Goal: Task Accomplishment & Management: Manage account settings

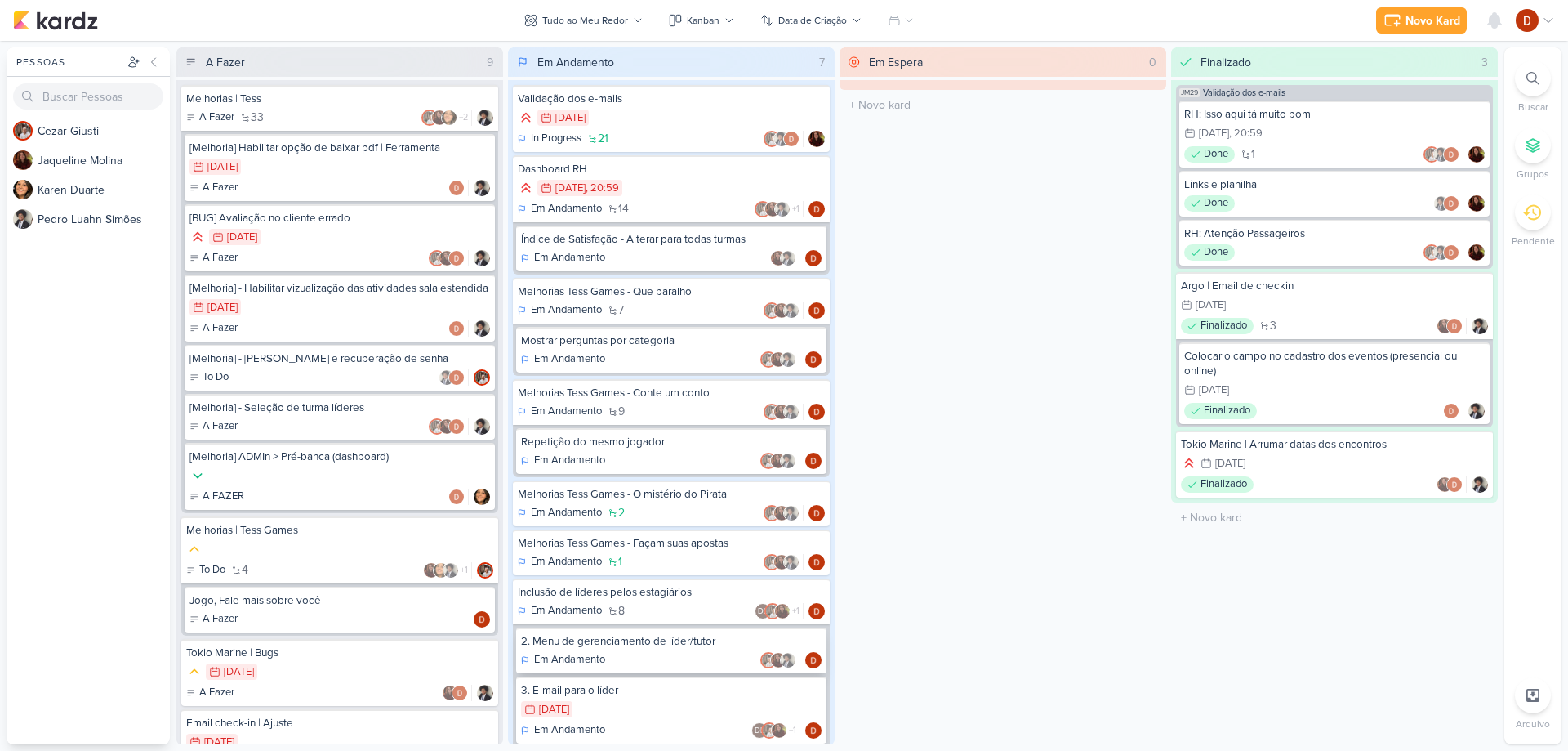
scroll to position [227, 0]
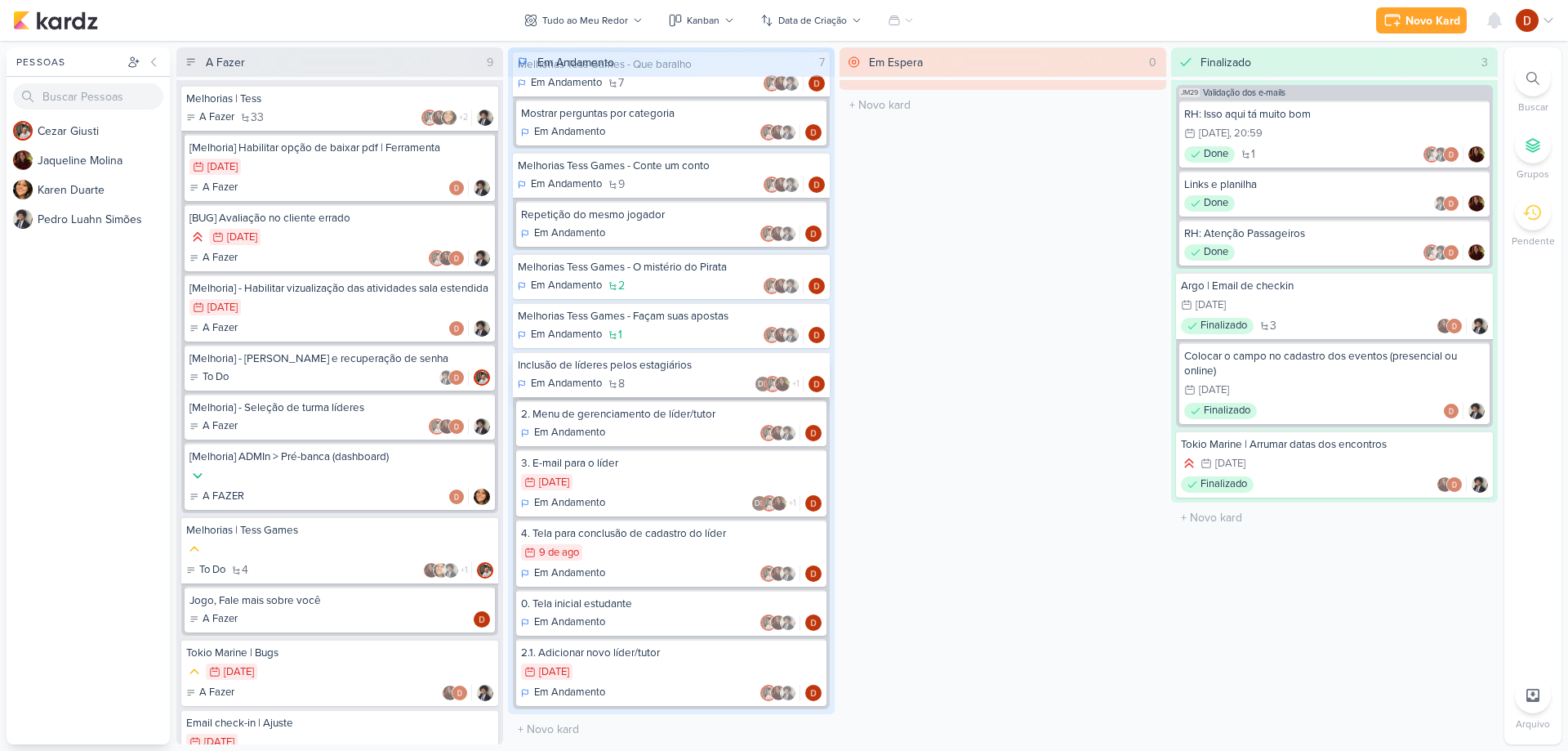
click at [662, 376] on div "Em Andamento 8 DL +1" at bounding box center [671, 383] width 307 height 16
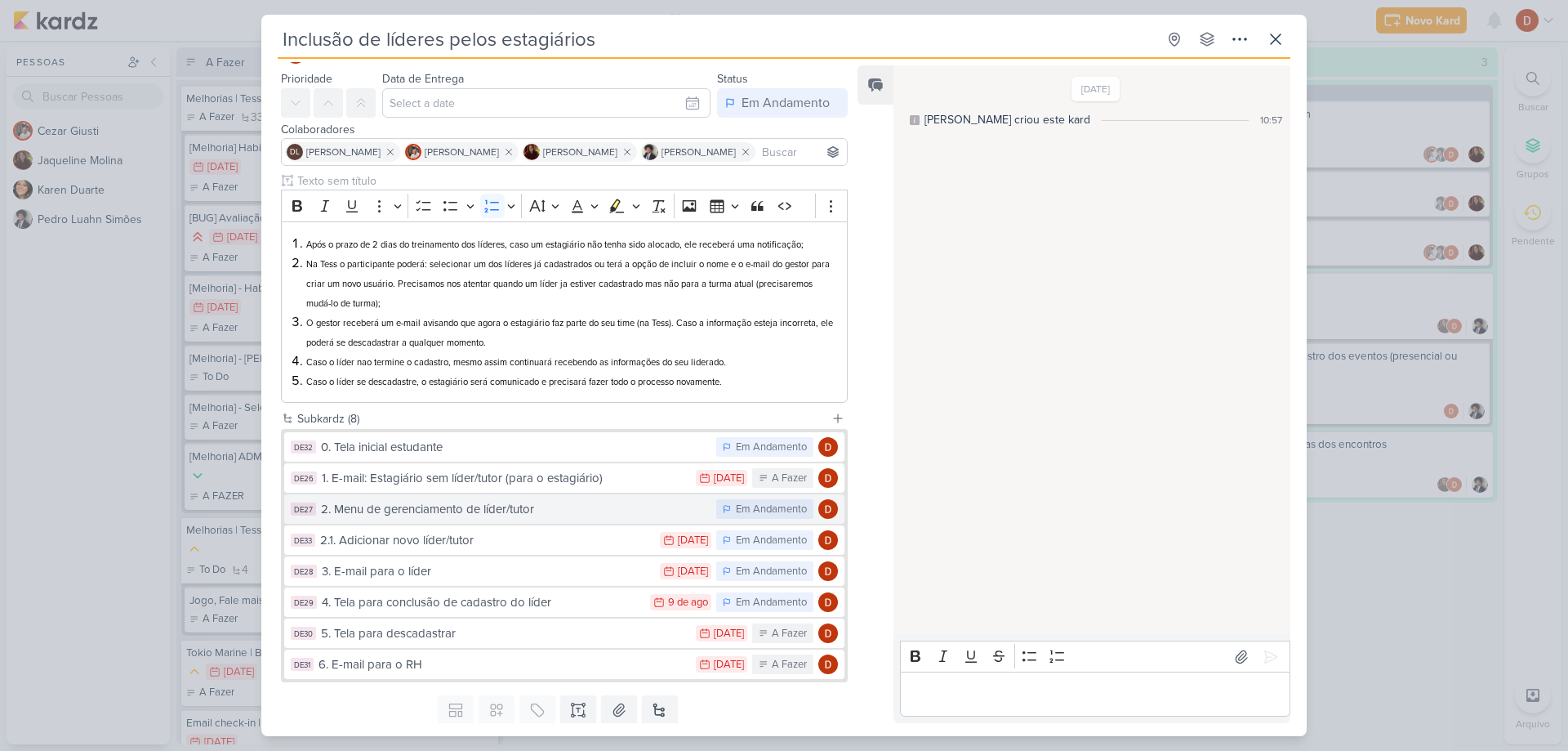
scroll to position [92, 0]
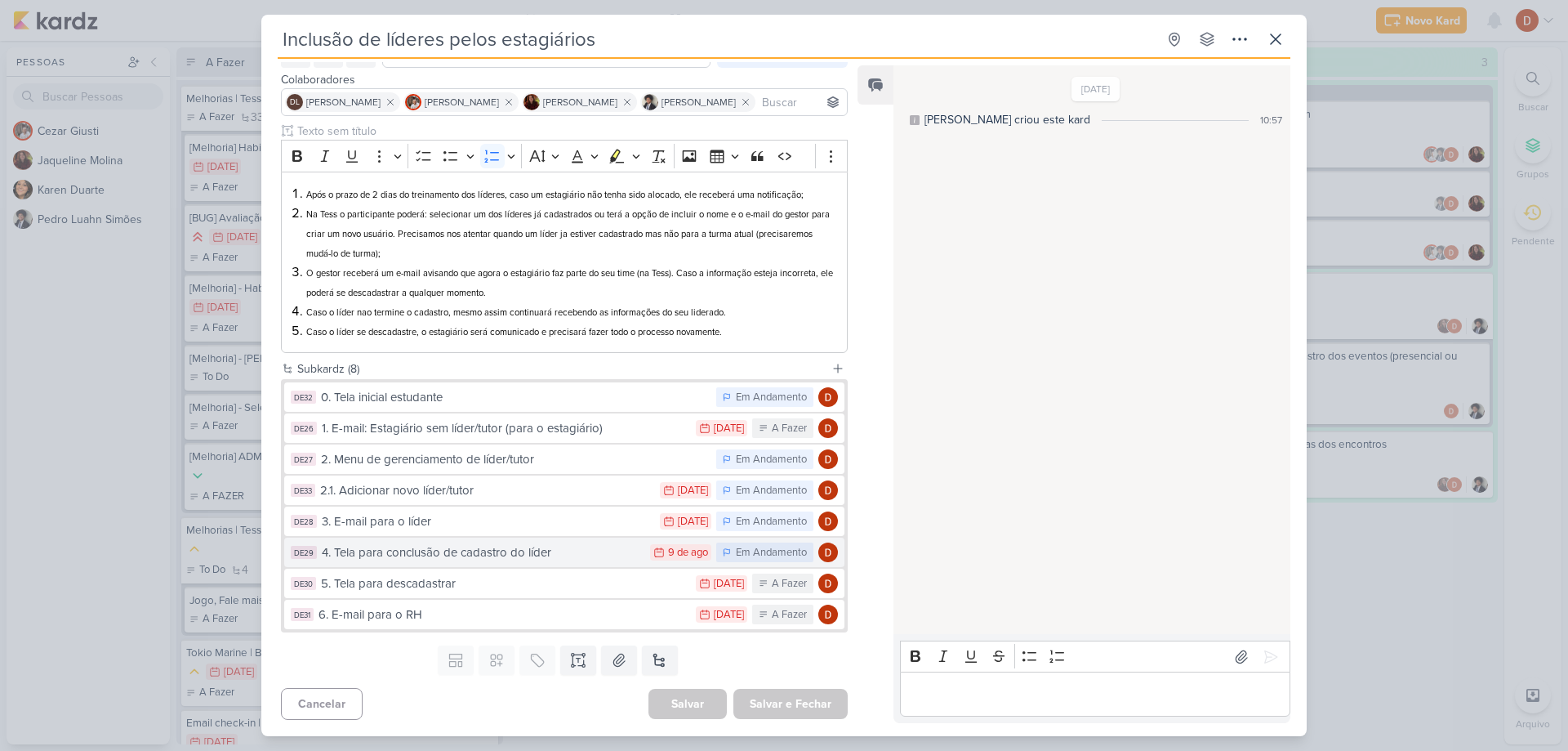
click at [551, 546] on div "4. Tela para conclusão de cadastro do líder" at bounding box center [481, 553] width 320 height 19
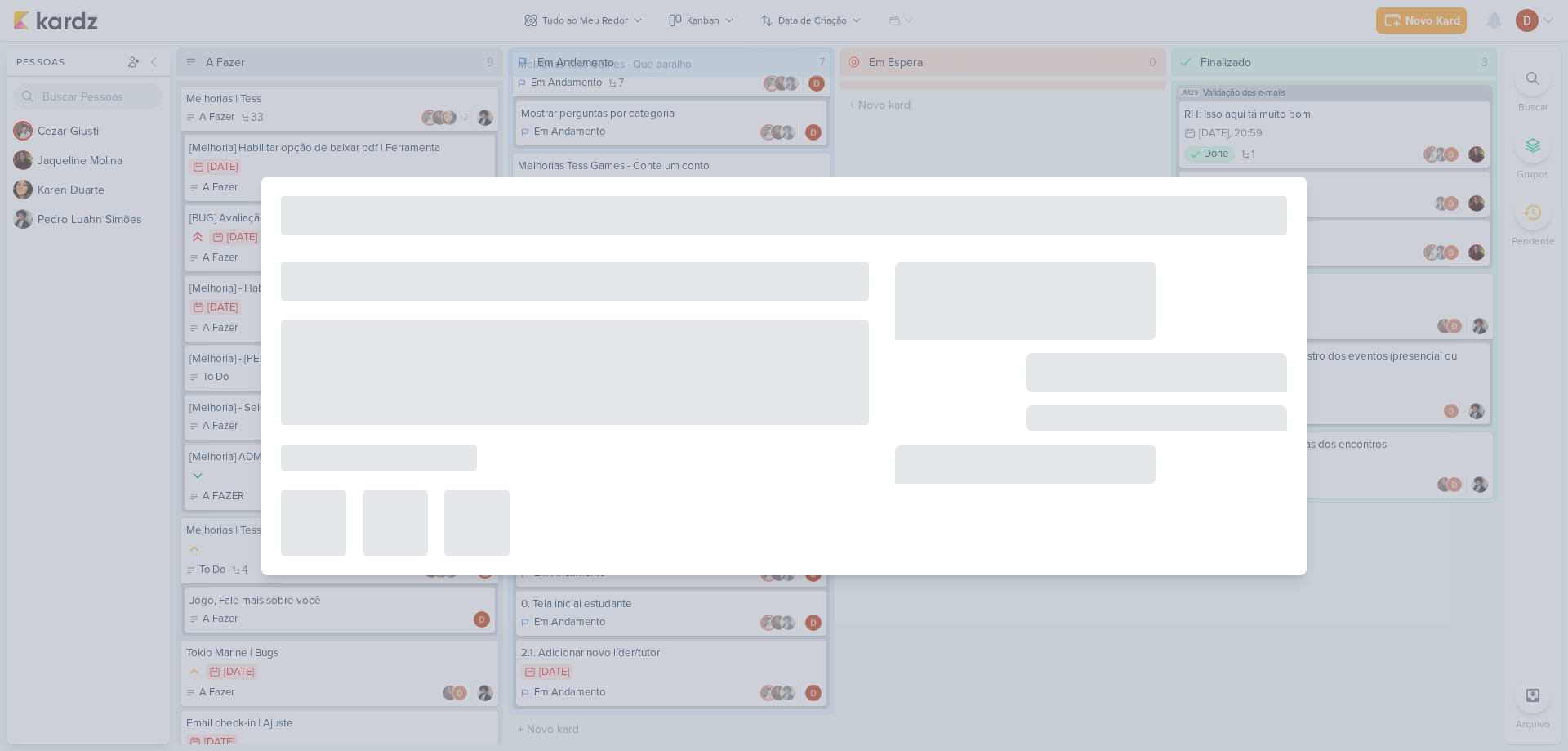
type input "4. Tela para conclusão de cadastro do líder"
type input "[DATE] 23:59"
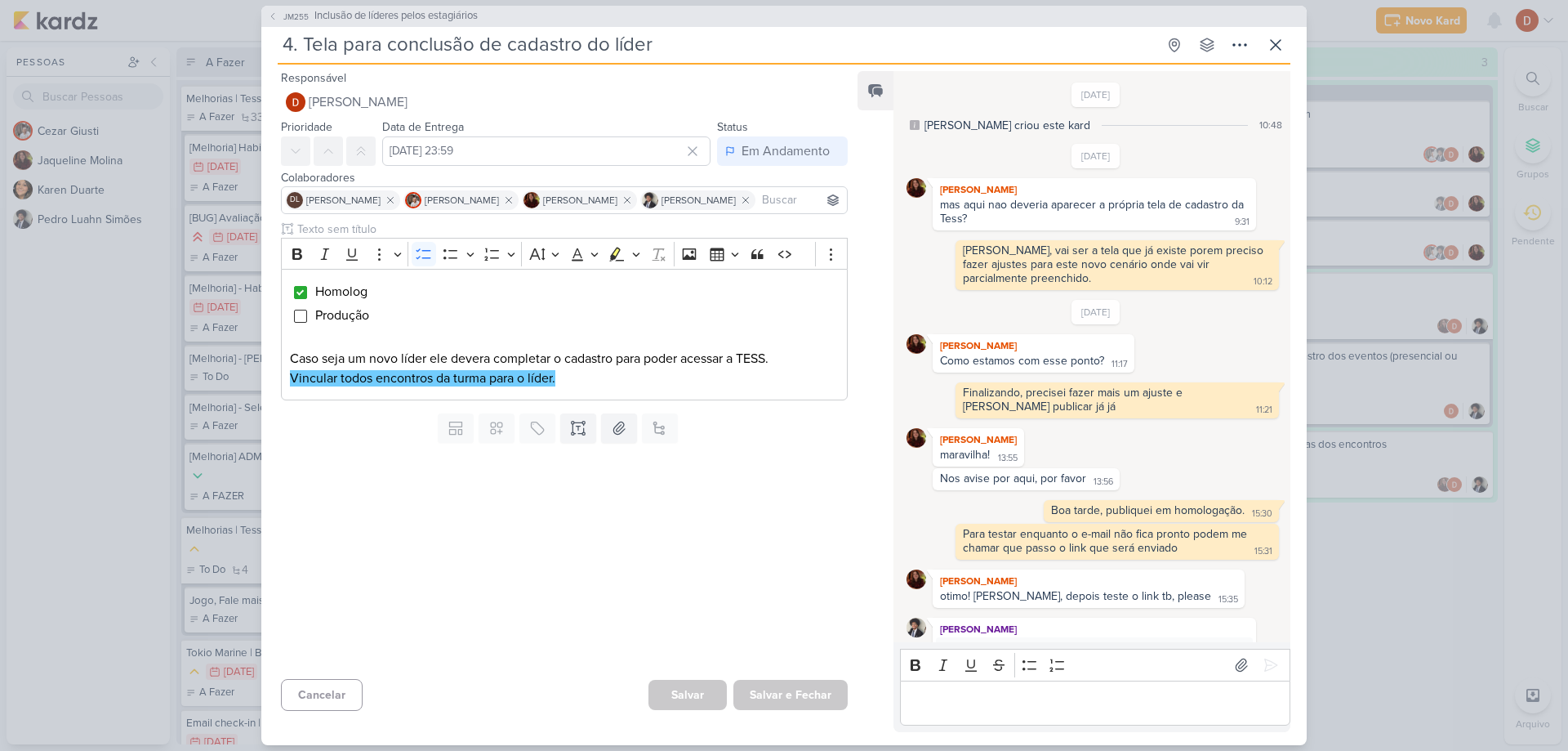
scroll to position [520, 0]
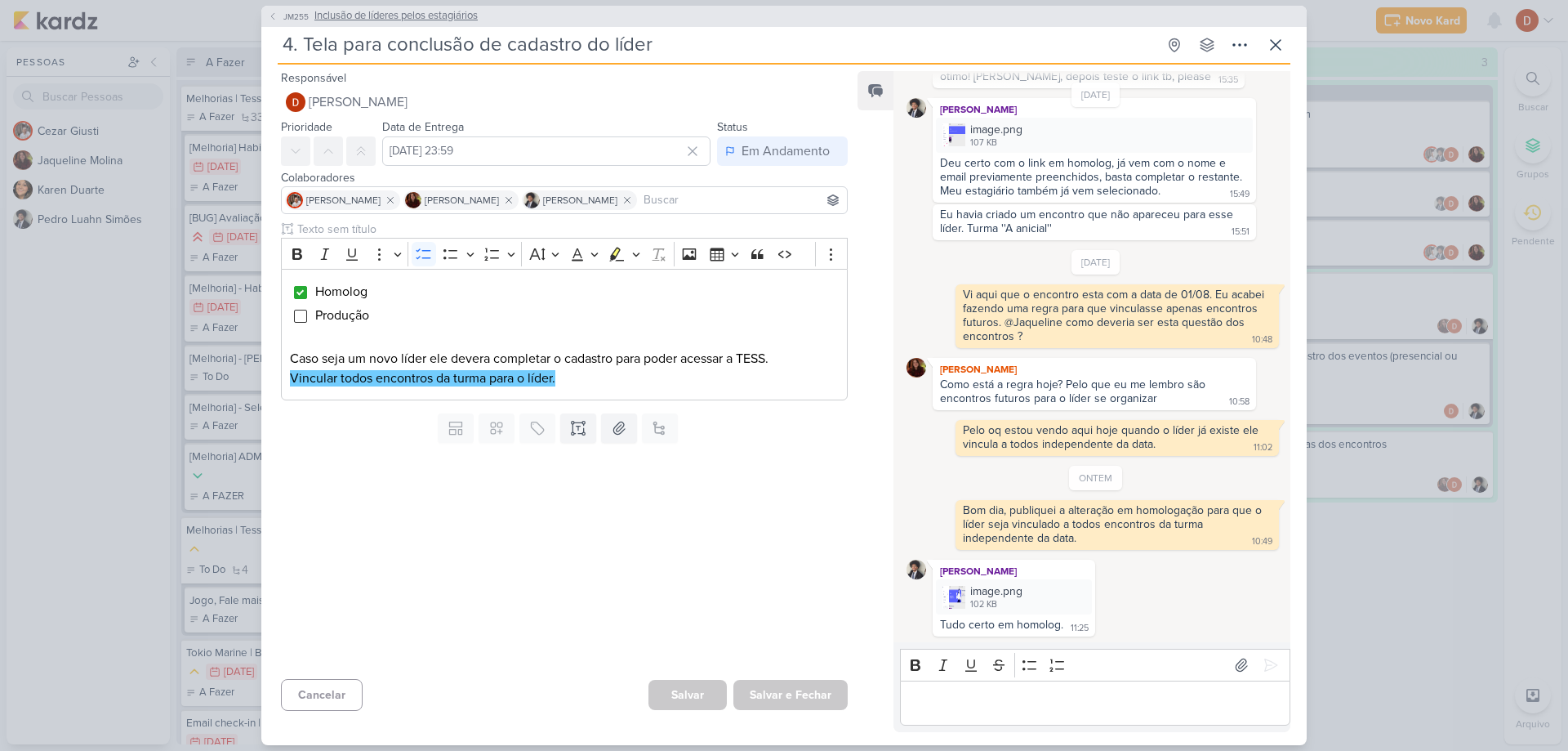
click at [284, 16] on span "JM255" at bounding box center [296, 16] width 30 height 12
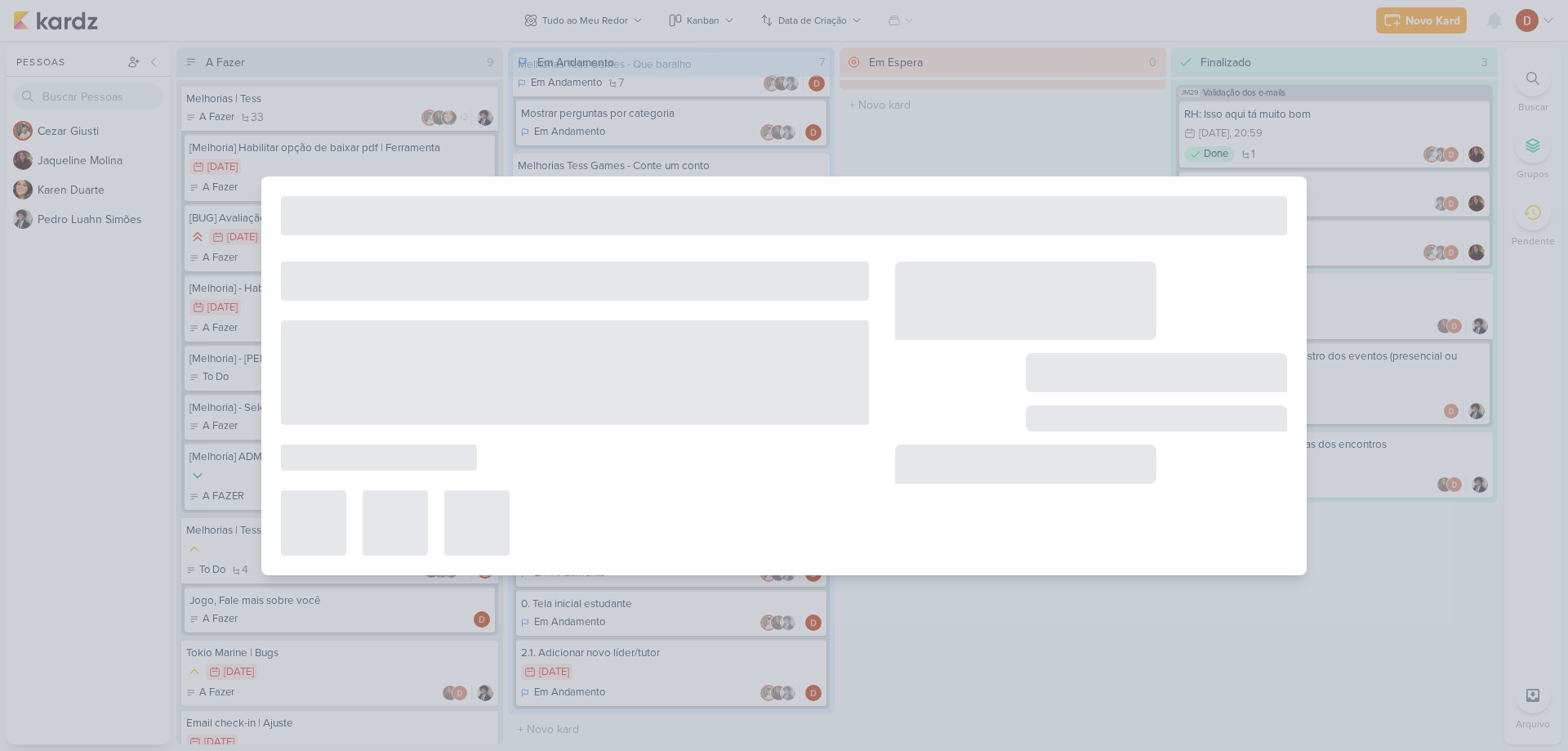
type input "Inclusão de líderes pelos estagiários"
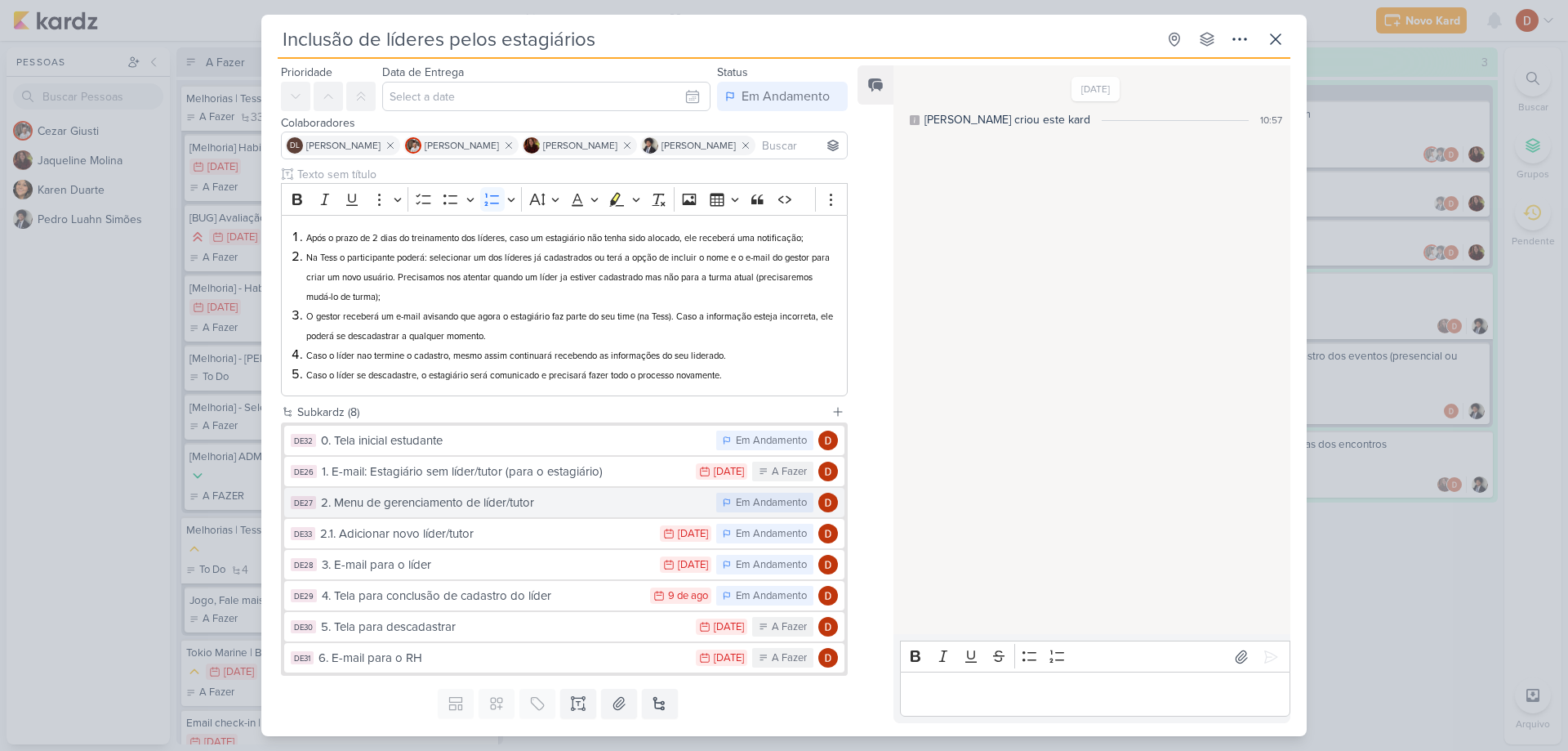
scroll to position [82, 0]
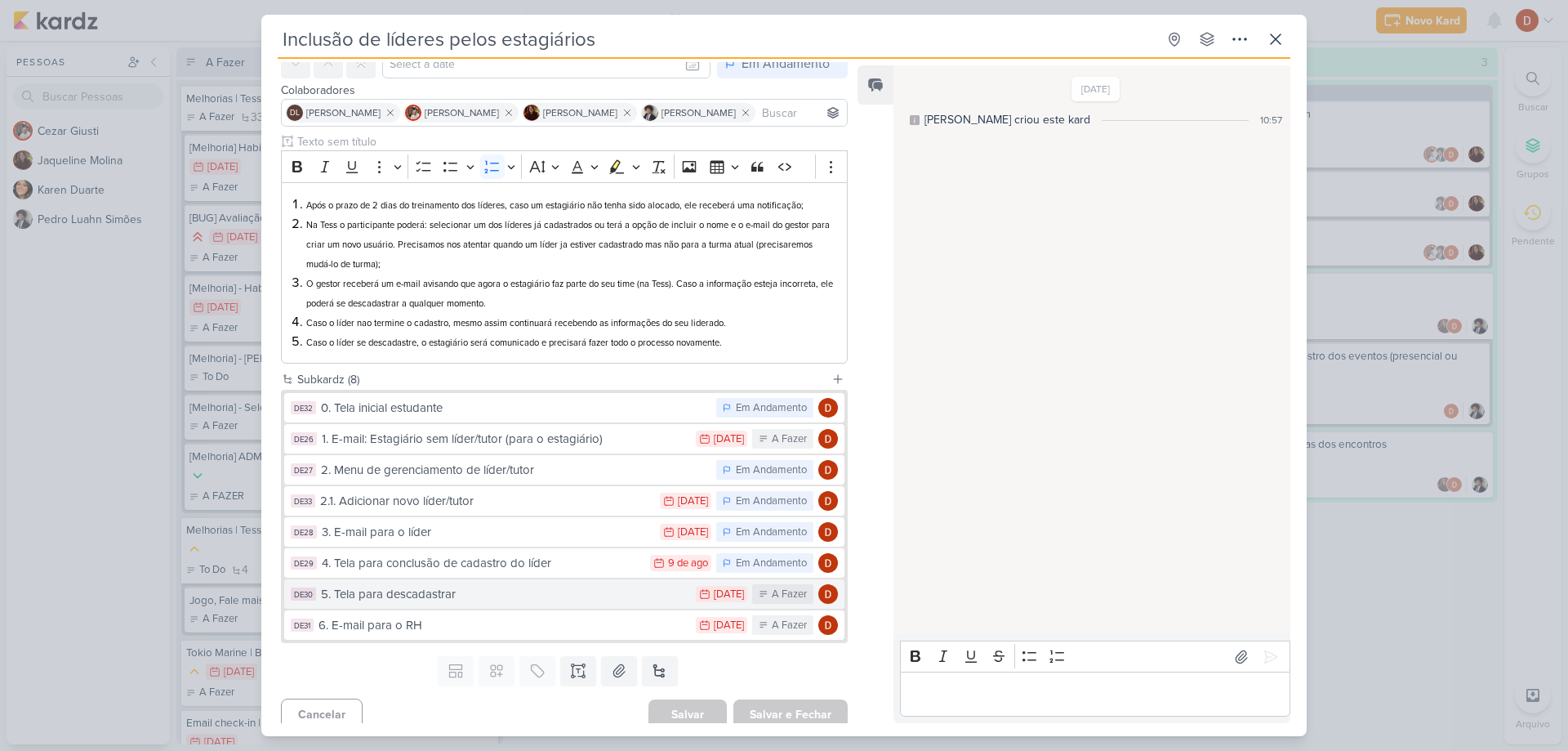
click at [458, 592] on div "5. Tela para descadastrar" at bounding box center [503, 594] width 367 height 19
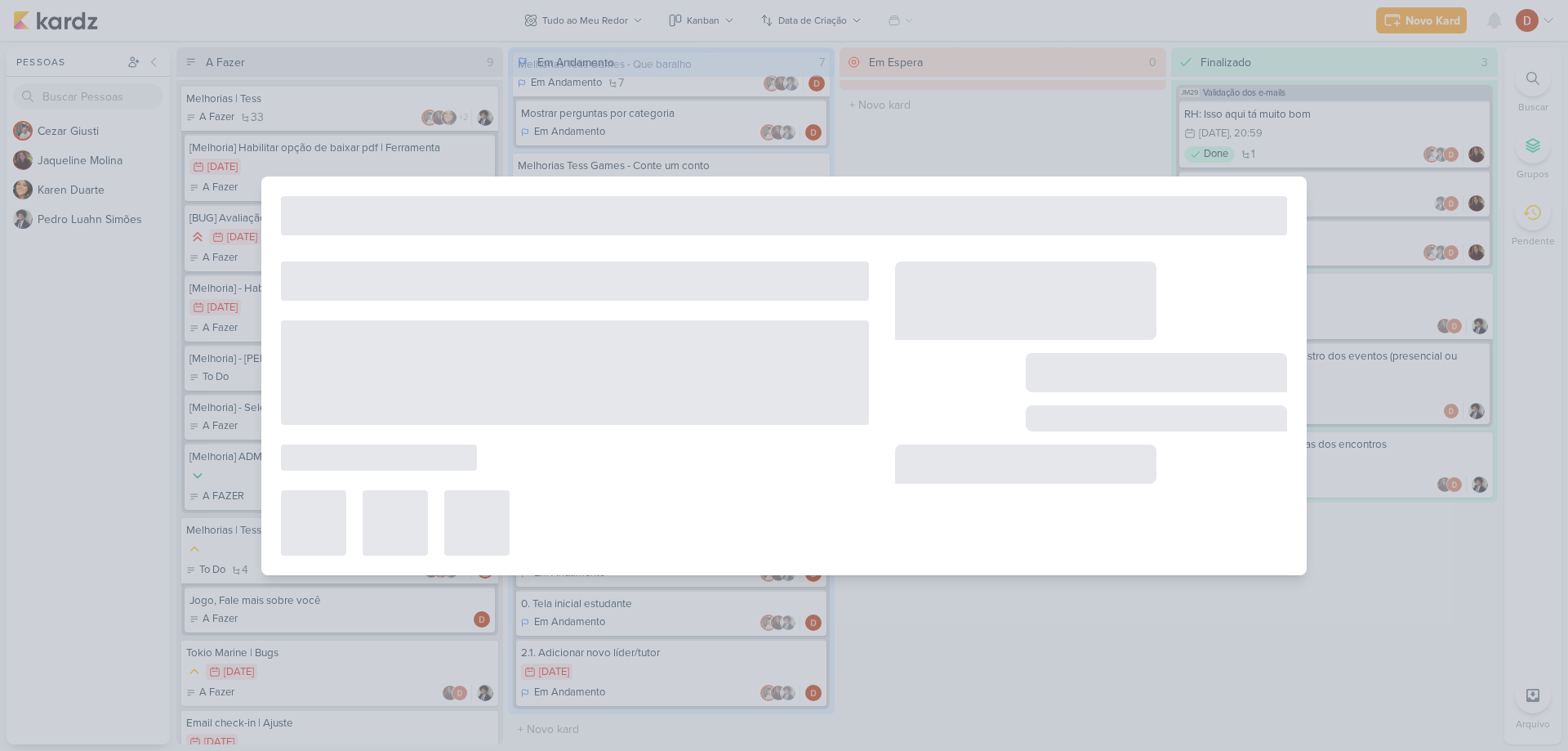
type input "5. Tela para descadastrar"
type input "[DATE] 23:59"
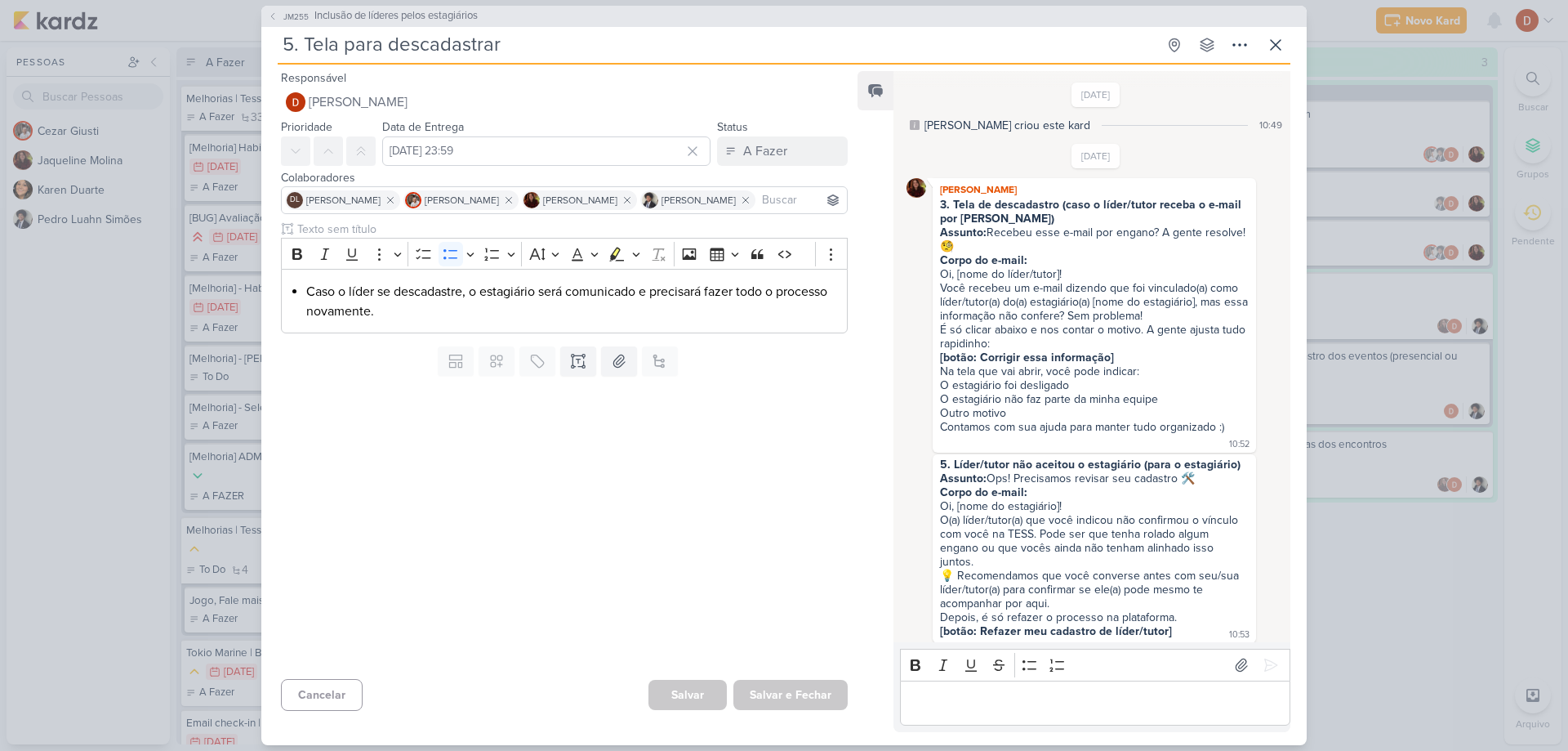
scroll to position [709, 0]
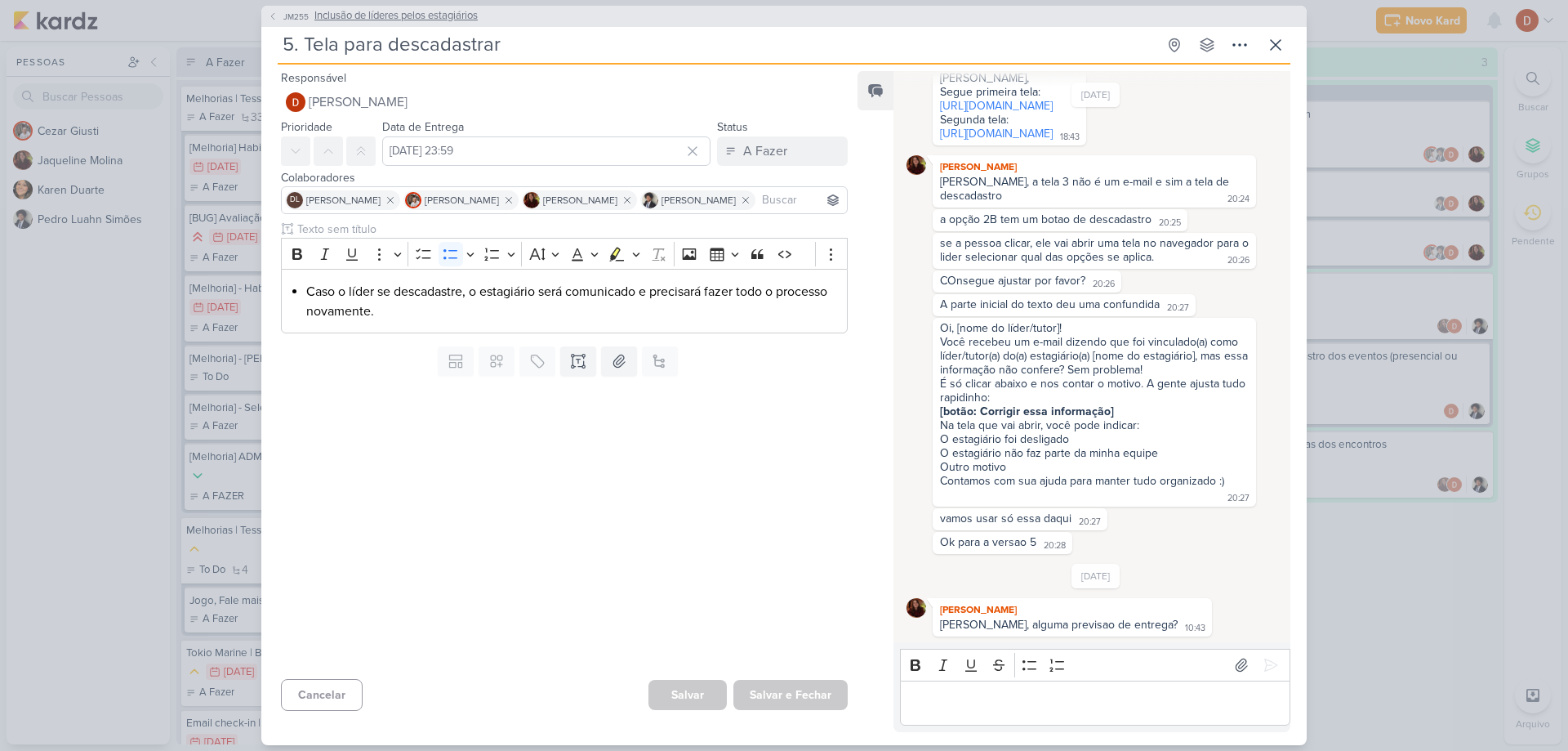
click at [292, 9] on button "JM255 Inclusão de líderes pelos estagiários" at bounding box center [372, 16] width 210 height 16
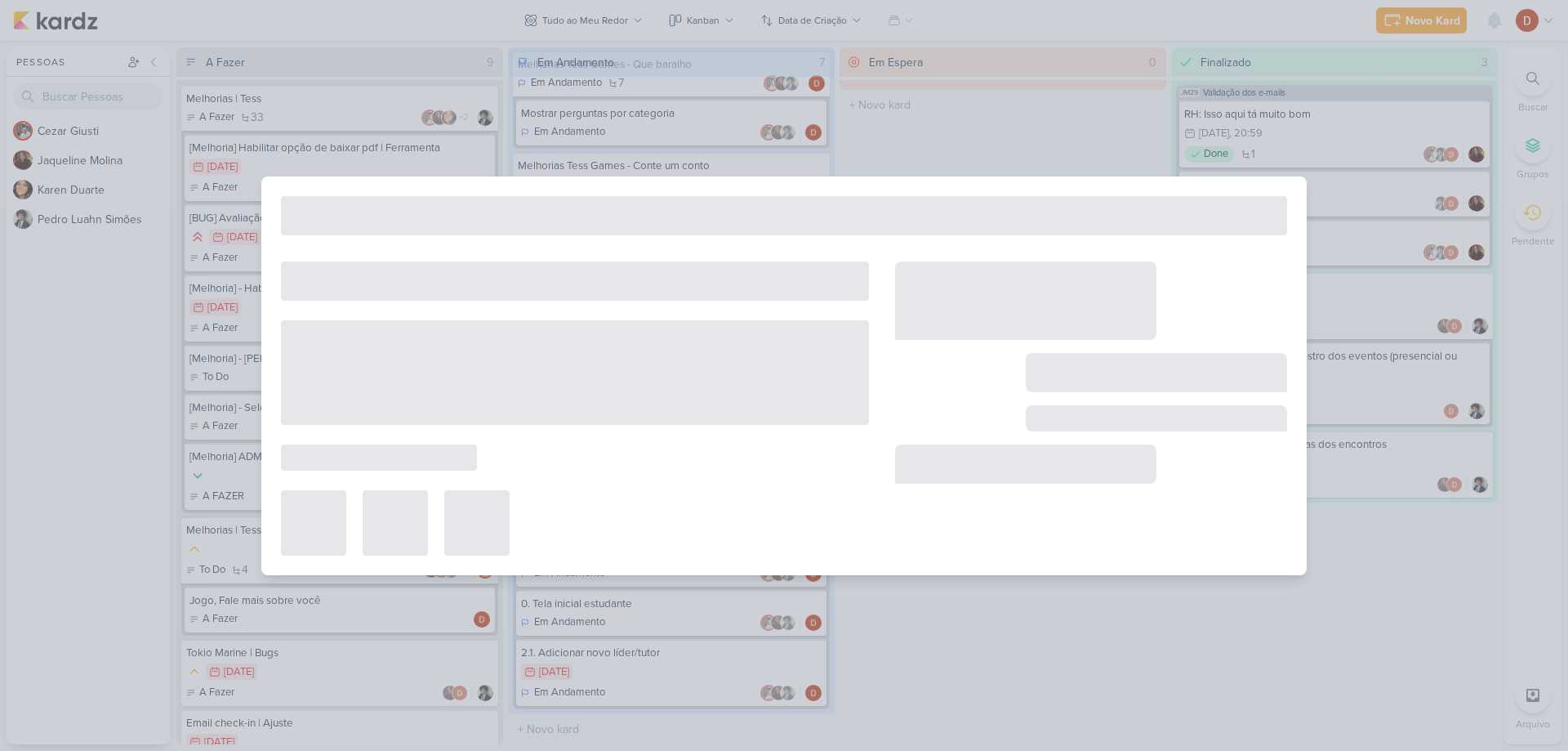
type input "Inclusão de líderes pelos estagiários"
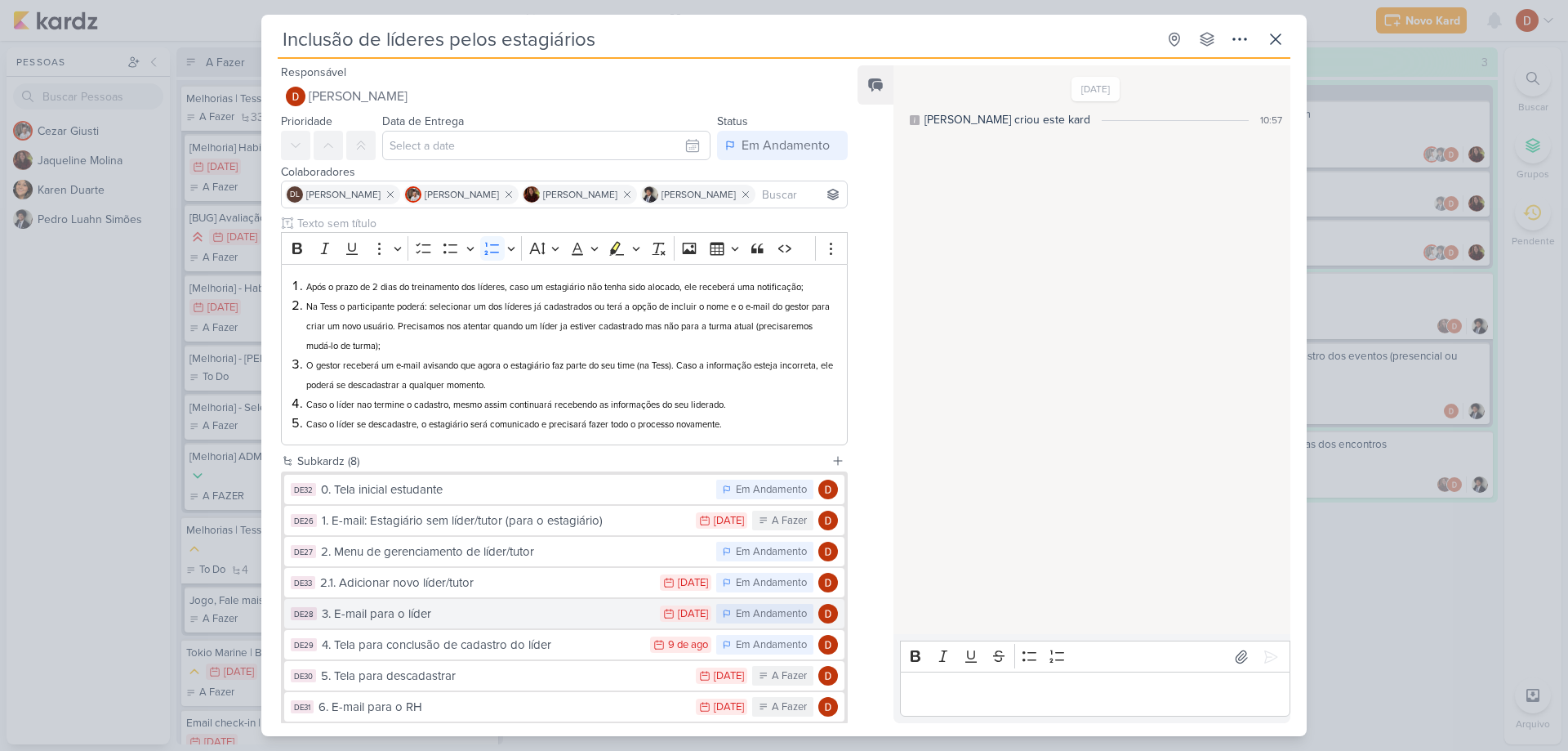
click at [435, 609] on div "3. E-mail para o líder" at bounding box center [487, 614] width 330 height 19
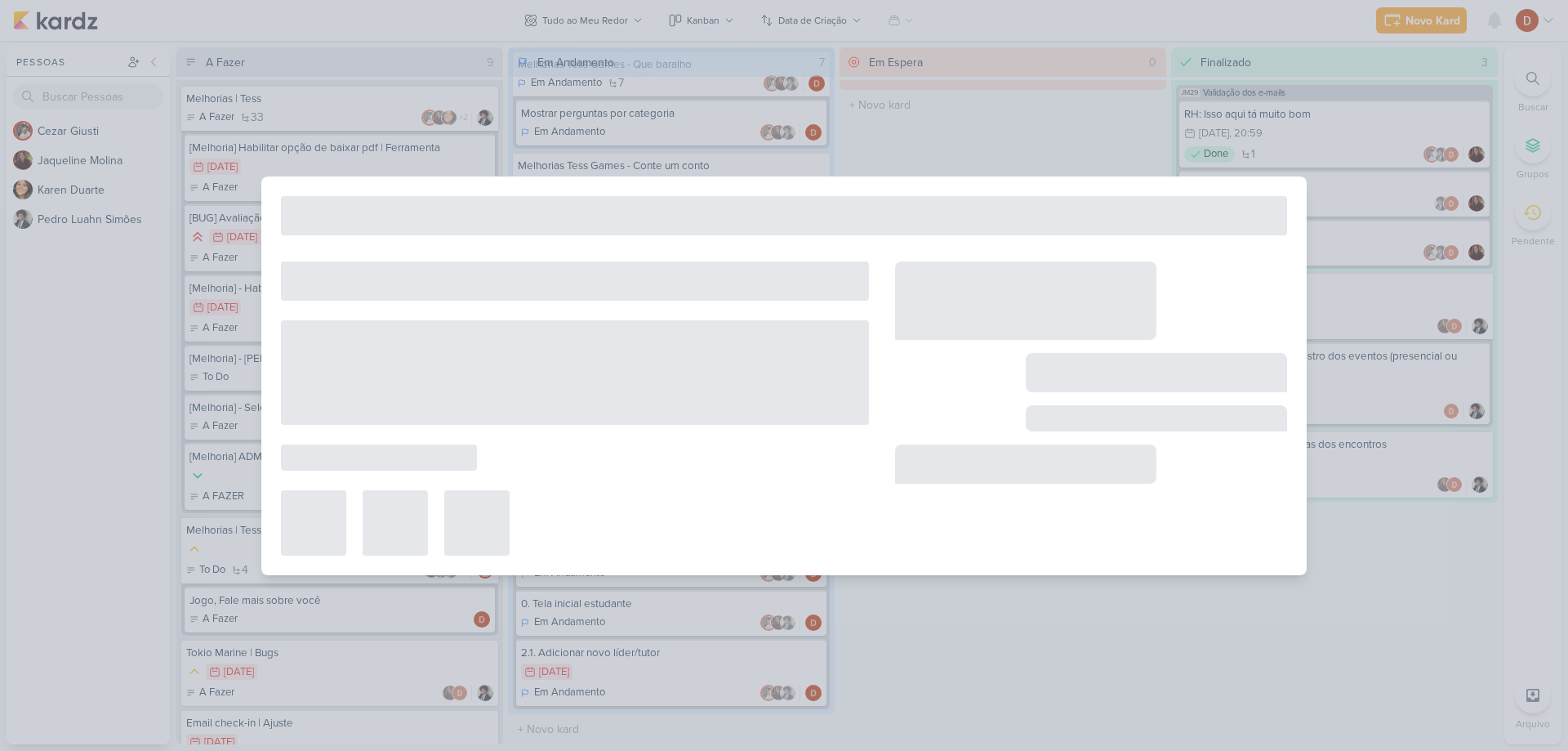
type input "3. E-mail para o líder"
type input "[DATE] 23:59"
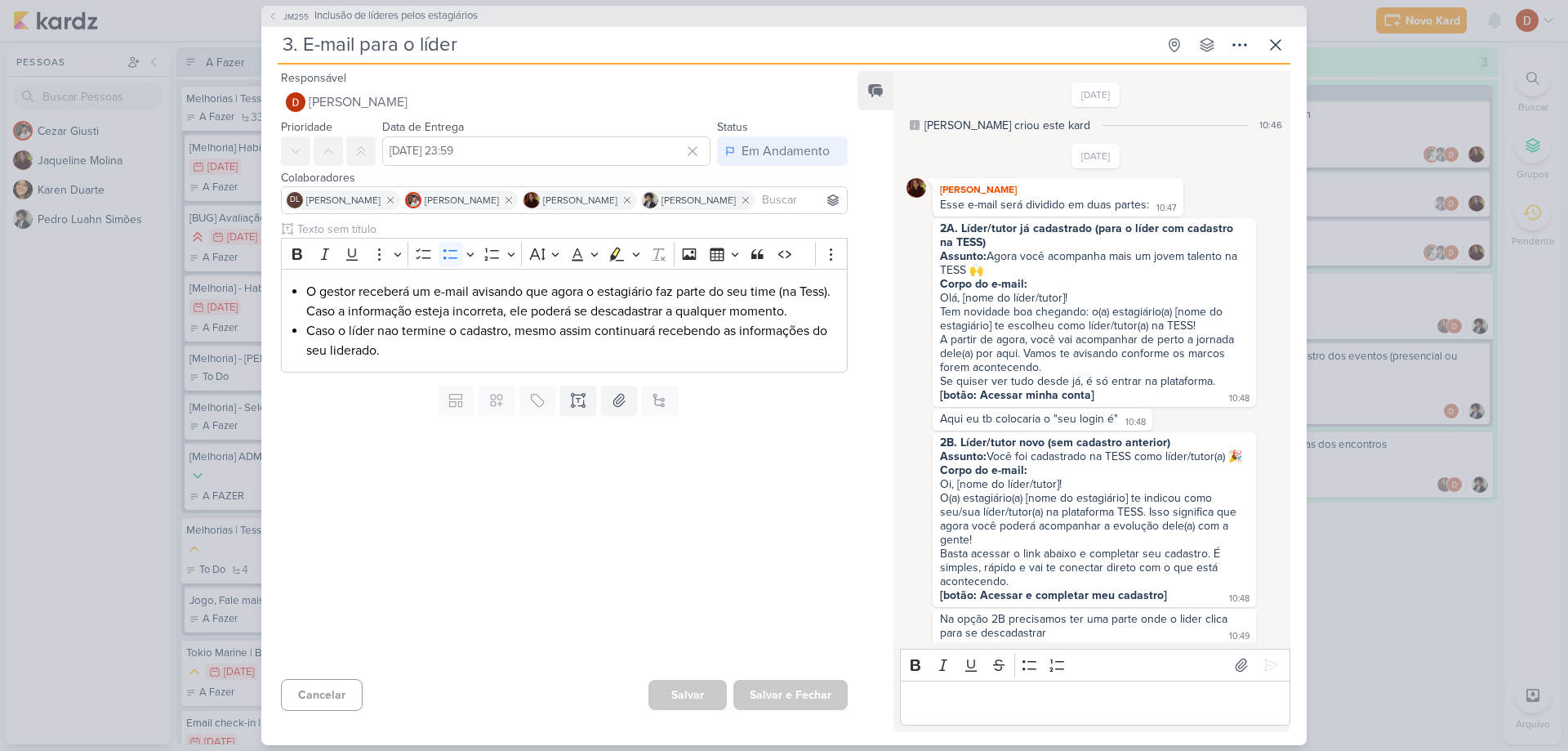
scroll to position [477, 0]
